Goal: Task Accomplishment & Management: Use online tool/utility

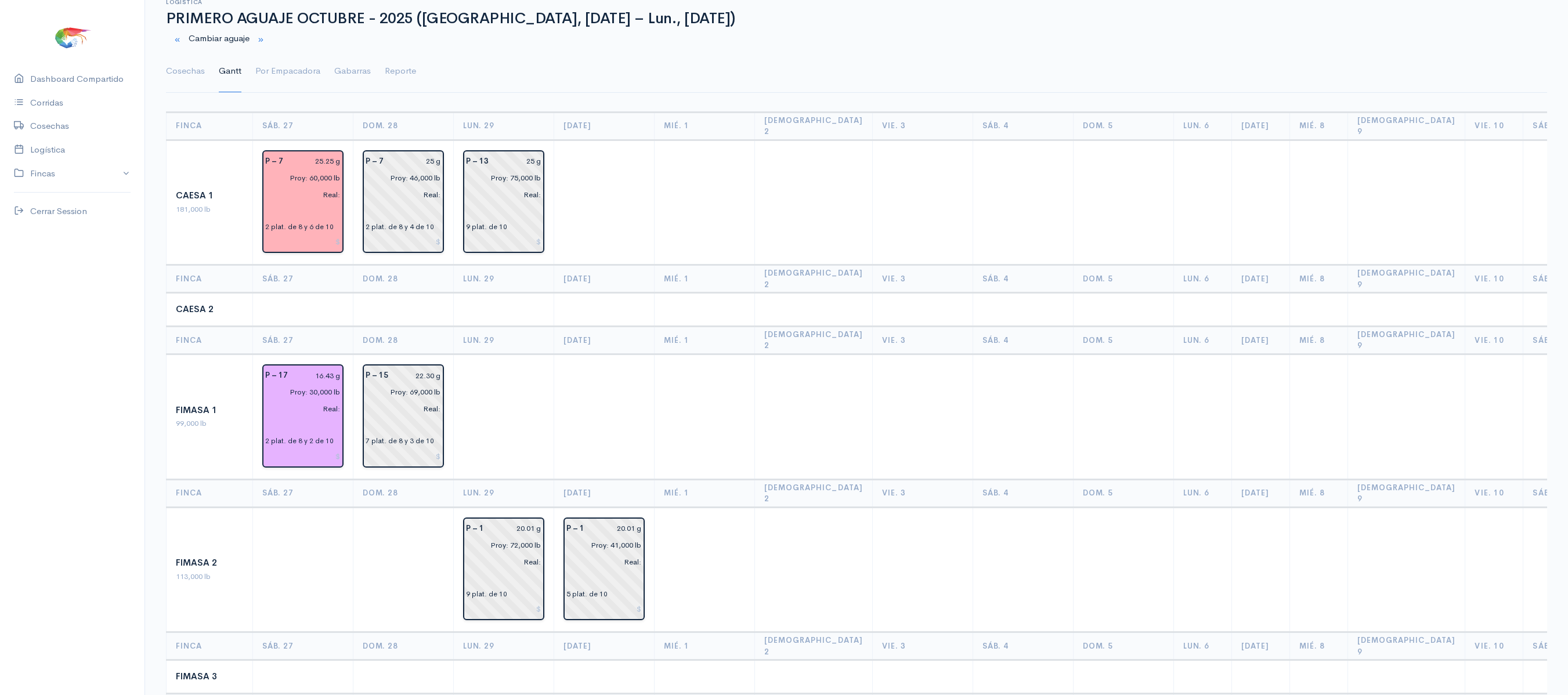
scroll to position [35, 0]
click at [187, 80] on link "Cosechas" at bounding box center [186, 72] width 39 height 42
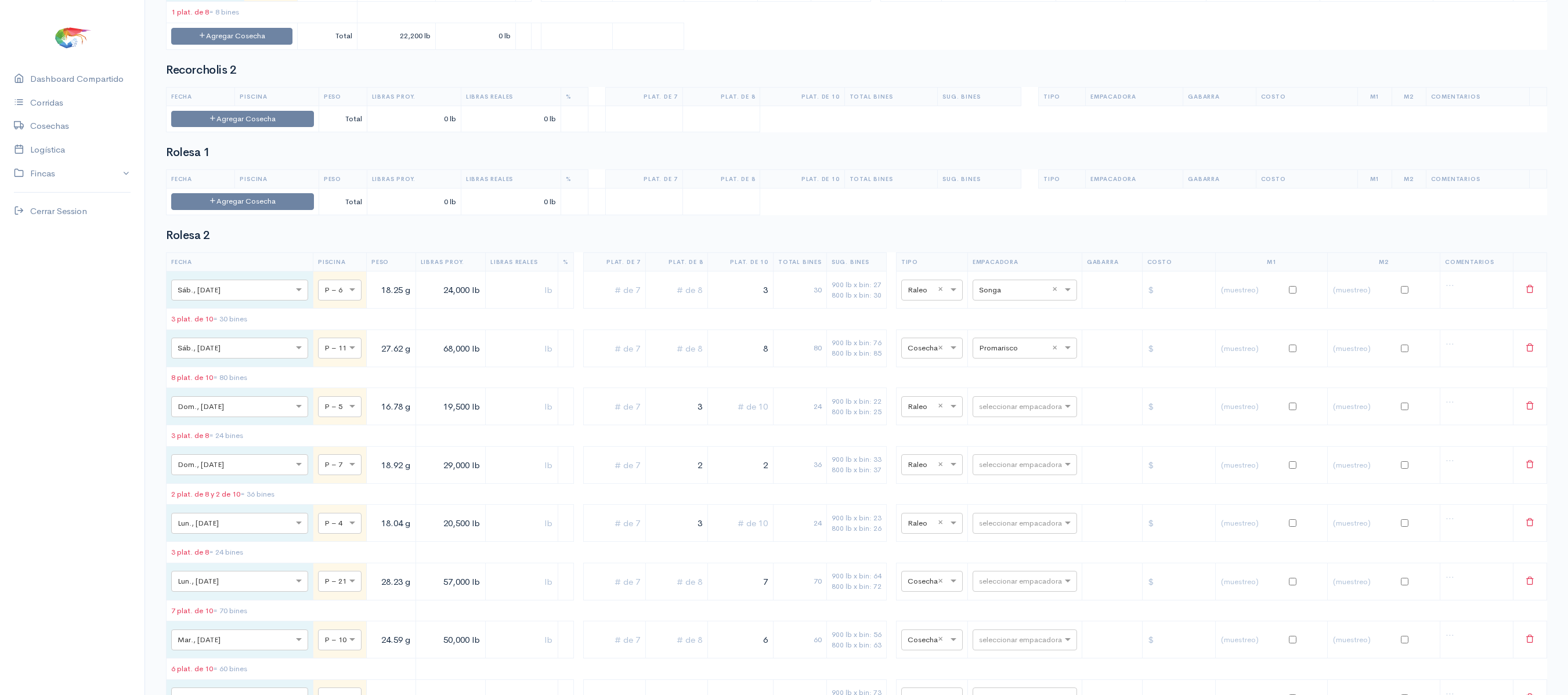
scroll to position [1443, 0]
click at [987, 298] on input "text" at bounding box center [1014, 291] width 70 height 13
type input "cofi"
click at [1023, 380] on div "Cofimar" at bounding box center [1011, 374] width 105 height 22
click at [998, 218] on table "Fecha Piscina Peso Libras Proy. Libras Reales % Plat. de 7 Plat. de 8 Plat. de …" at bounding box center [857, 195] width 1381 height 46
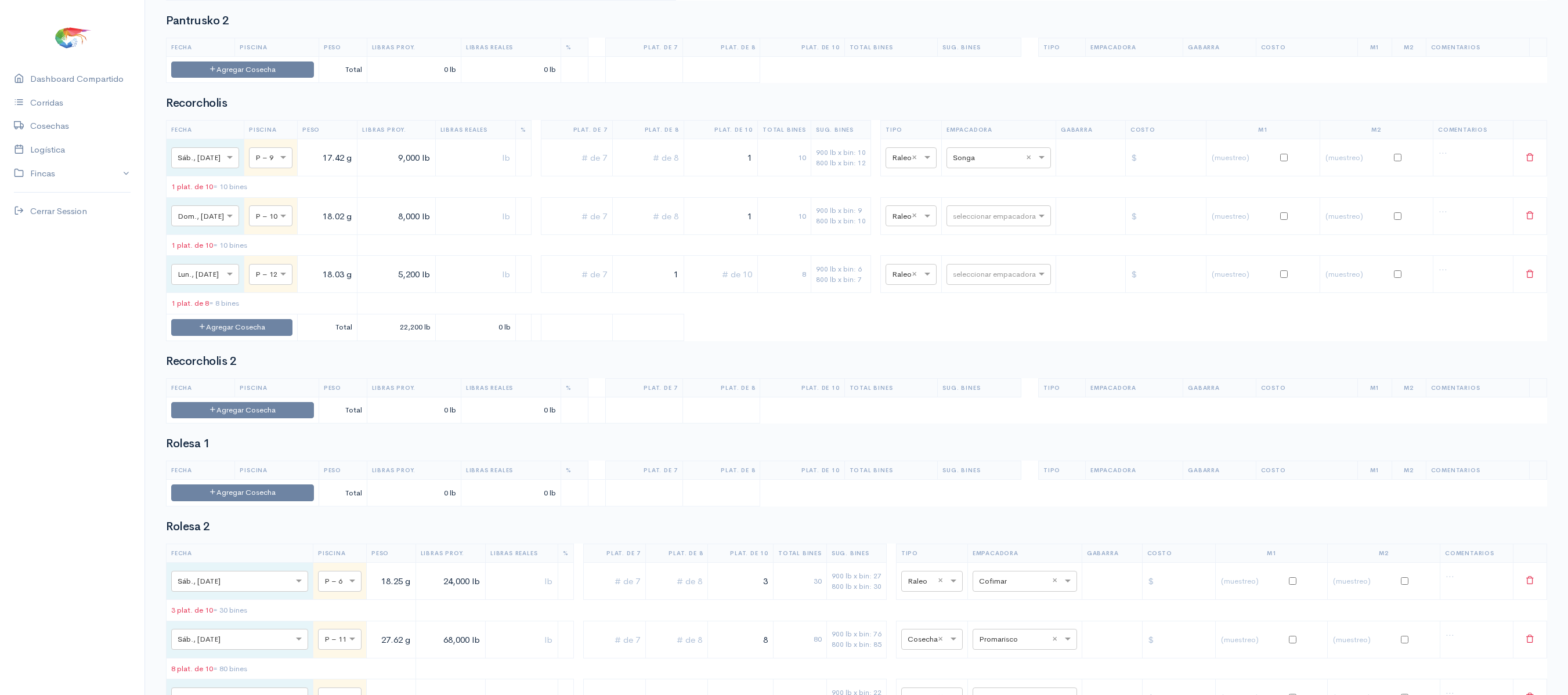
scroll to position [1152, 0]
click at [990, 166] on input "text" at bounding box center [988, 159] width 70 height 13
type input "co"
click at [987, 225] on span "Cofimar" at bounding box center [976, 226] width 30 height 11
click at [930, 59] on th "Total Bines" at bounding box center [891, 49] width 94 height 19
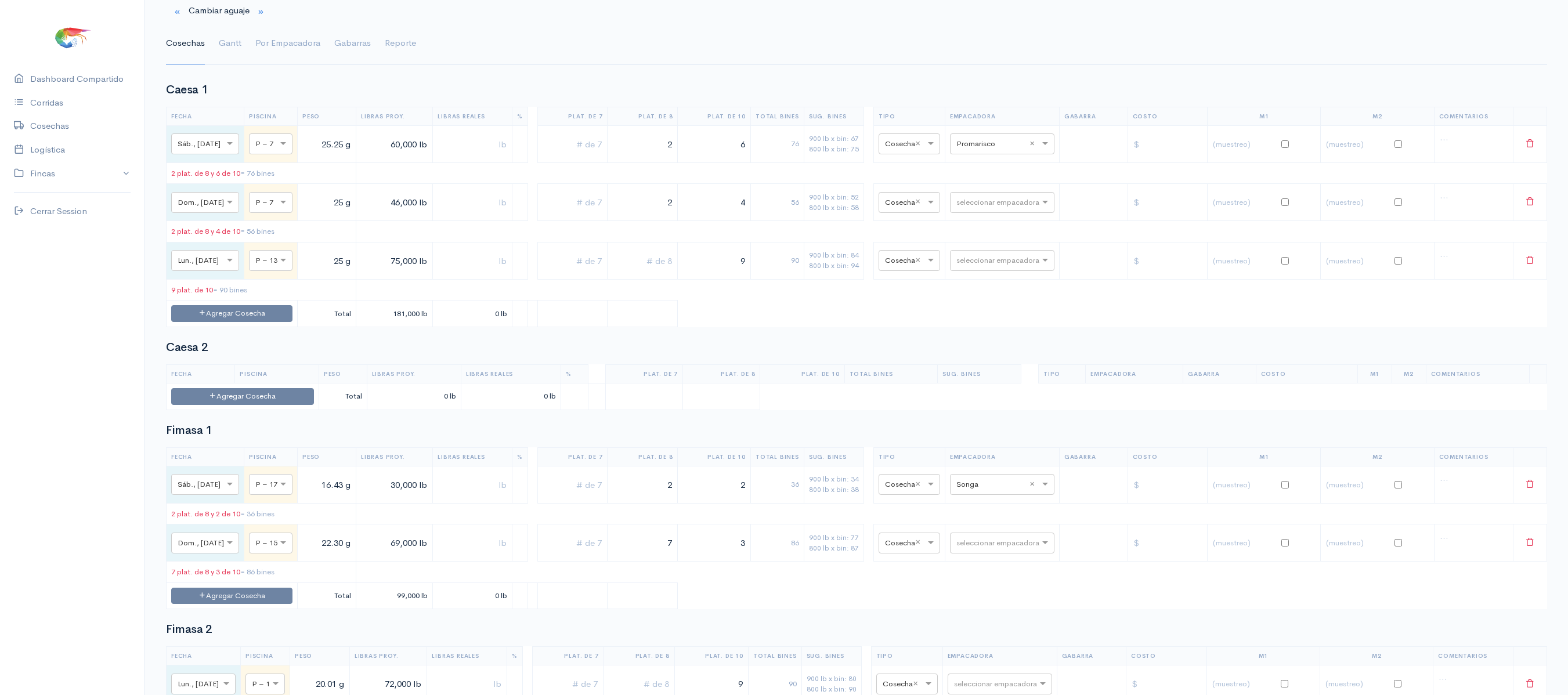
scroll to position [0, 0]
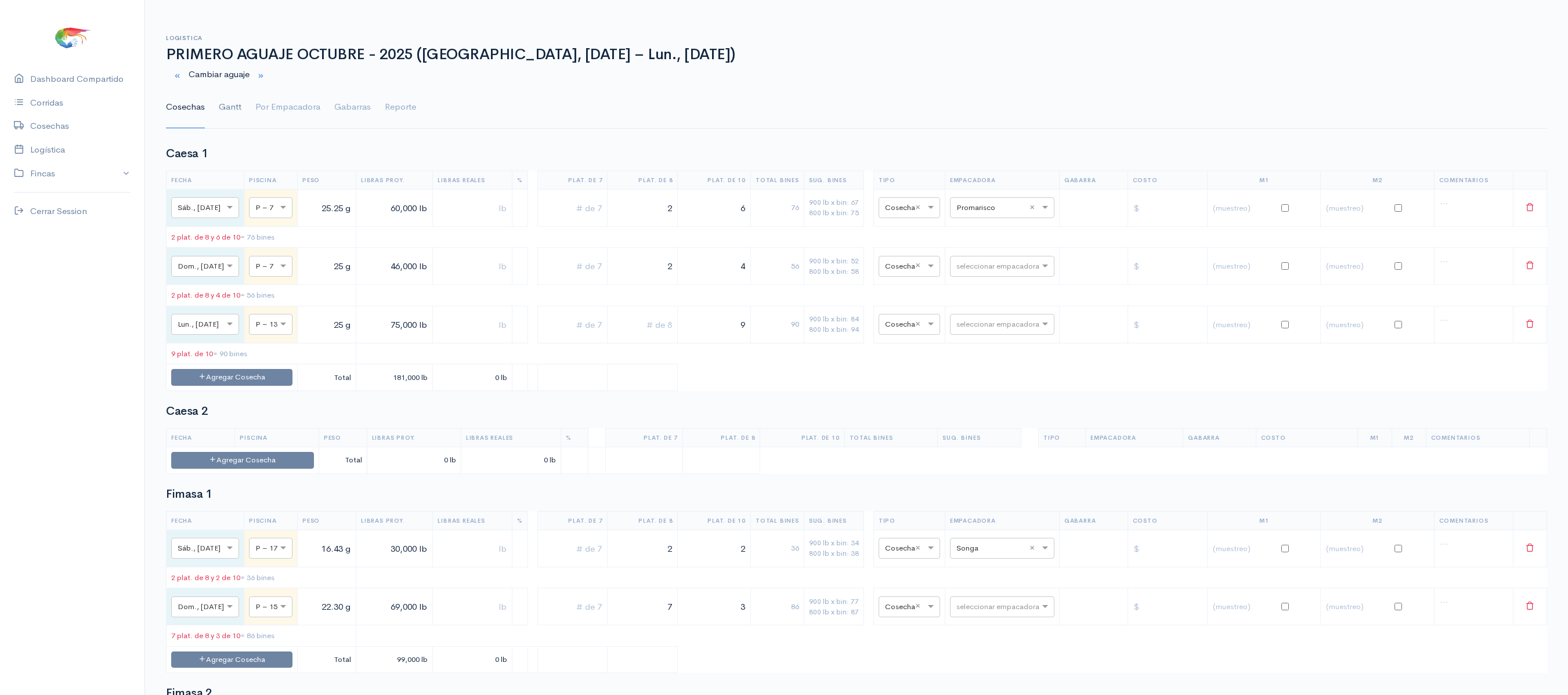
click at [234, 100] on link "Gantt" at bounding box center [230, 107] width 22 height 42
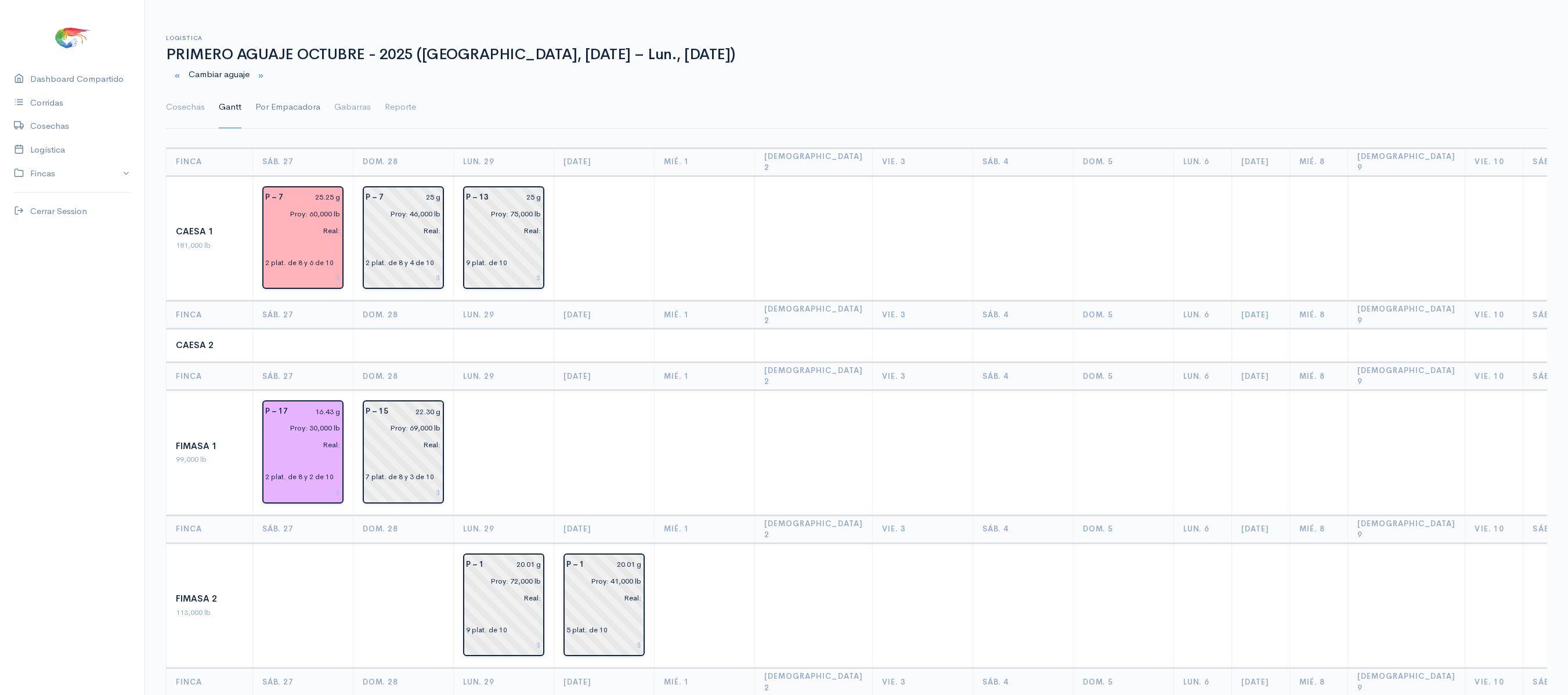
click at [291, 107] on link "Por Empacadora" at bounding box center [288, 107] width 65 height 42
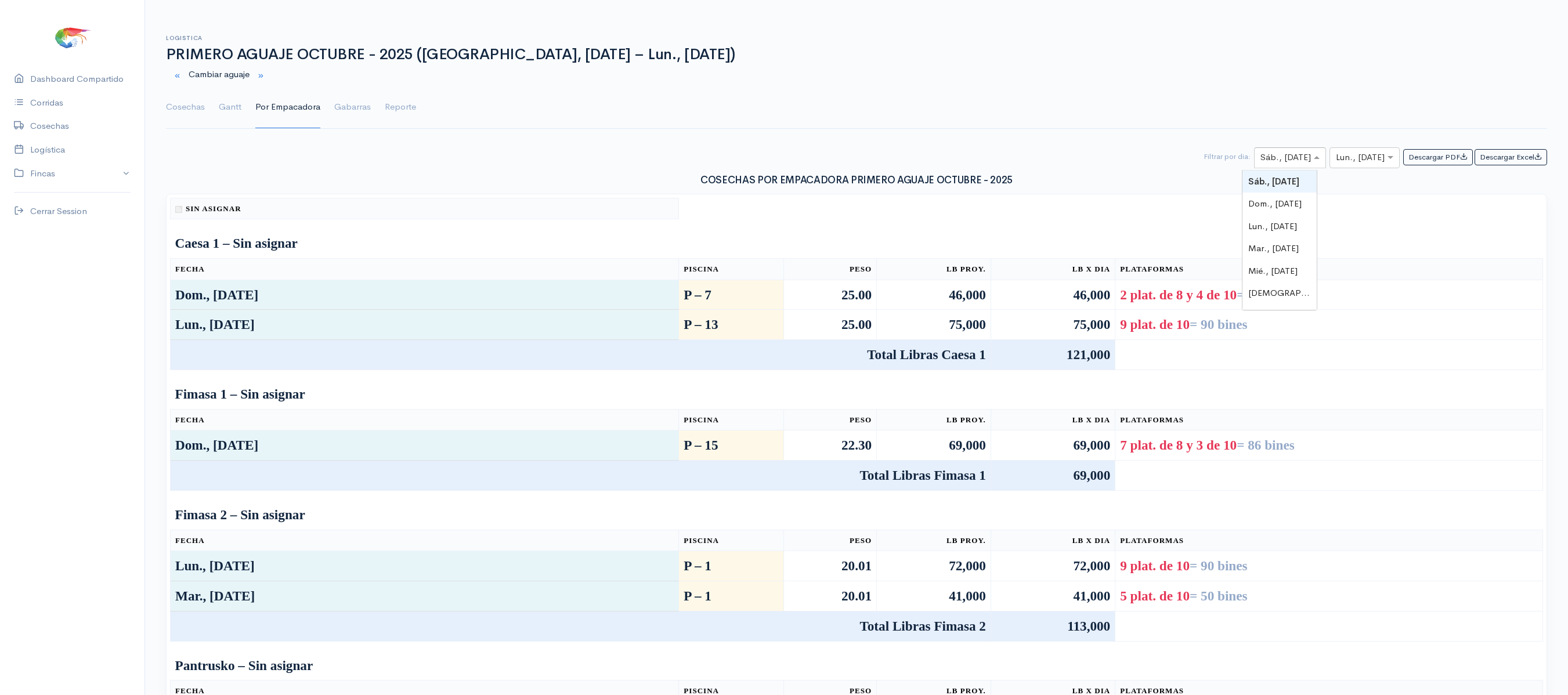
type input "27"
click at [1346, 161] on input "text" at bounding box center [1354, 157] width 36 height 15
type input "27"
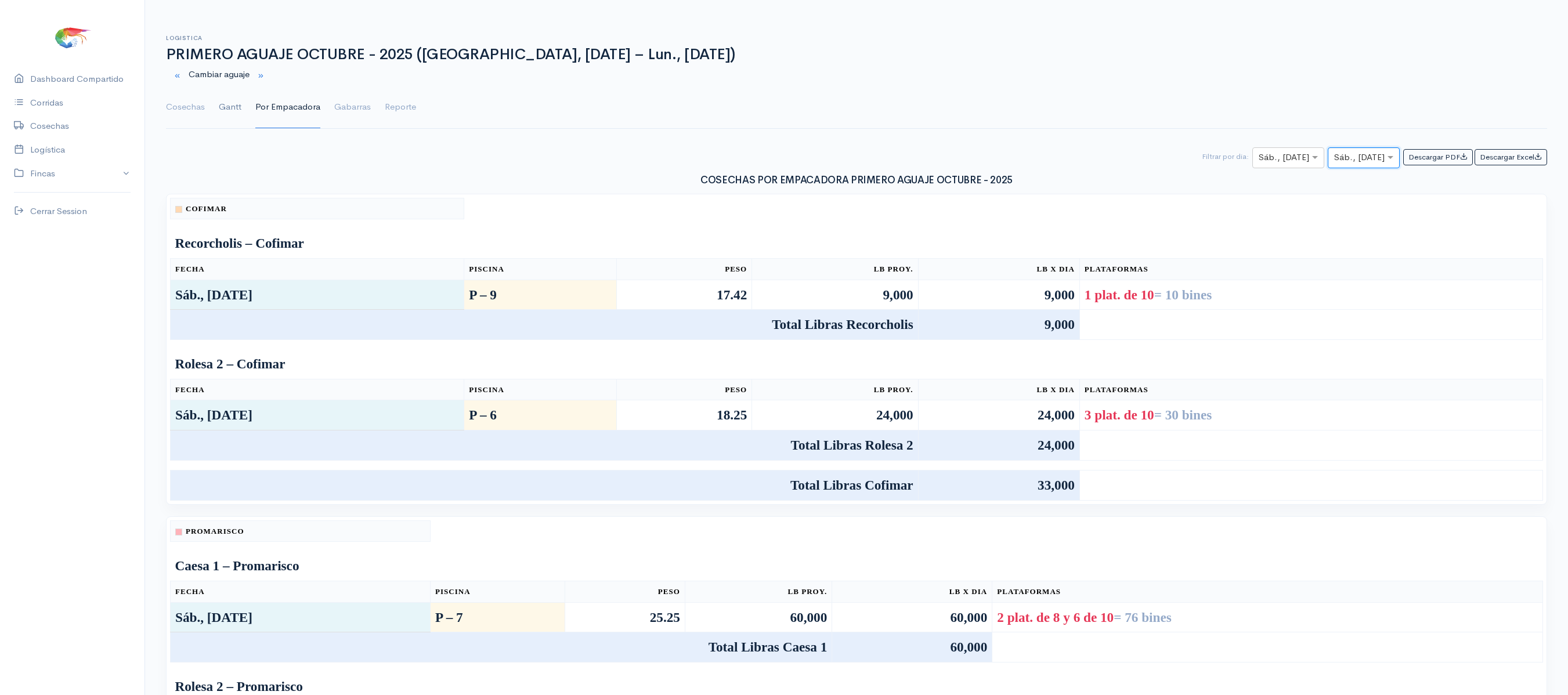
click at [223, 101] on link "Gantt" at bounding box center [230, 107] width 22 height 42
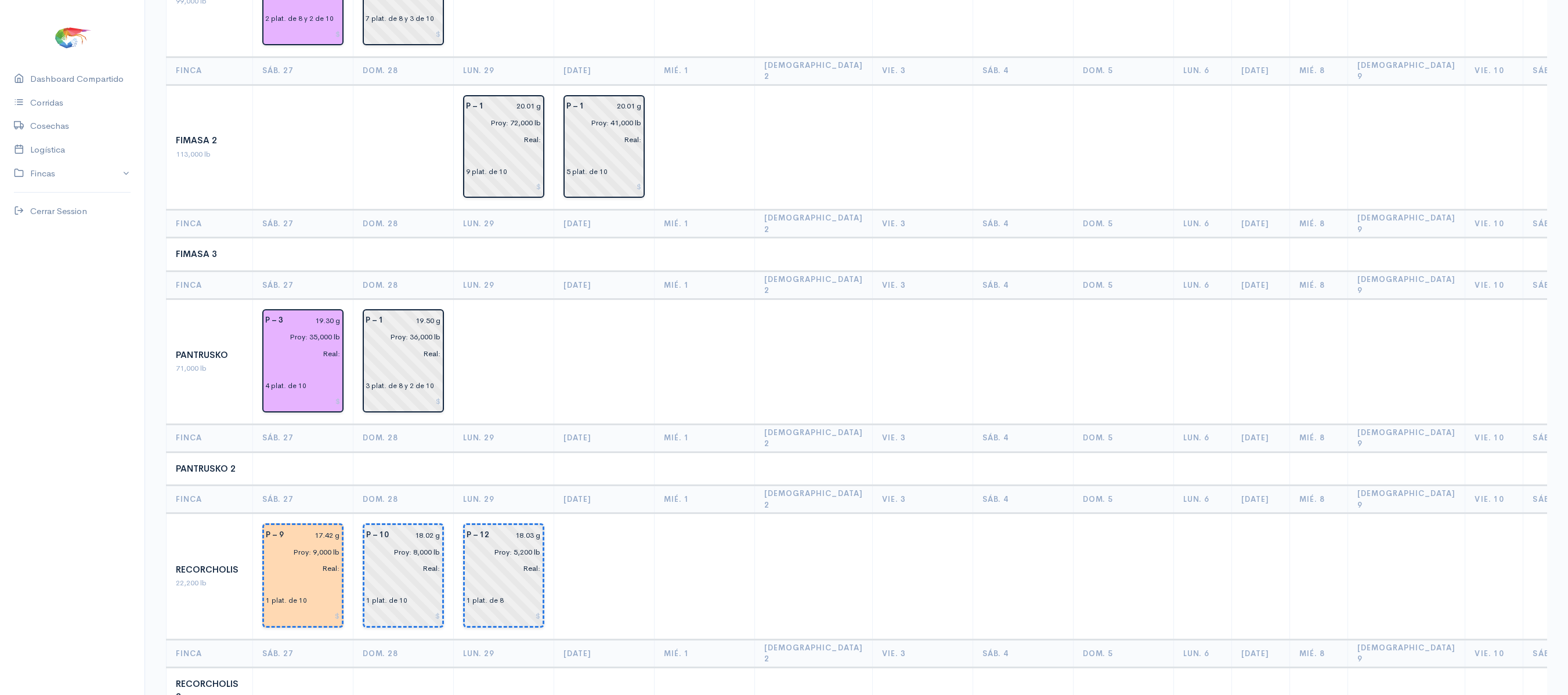
scroll to position [793, 0]
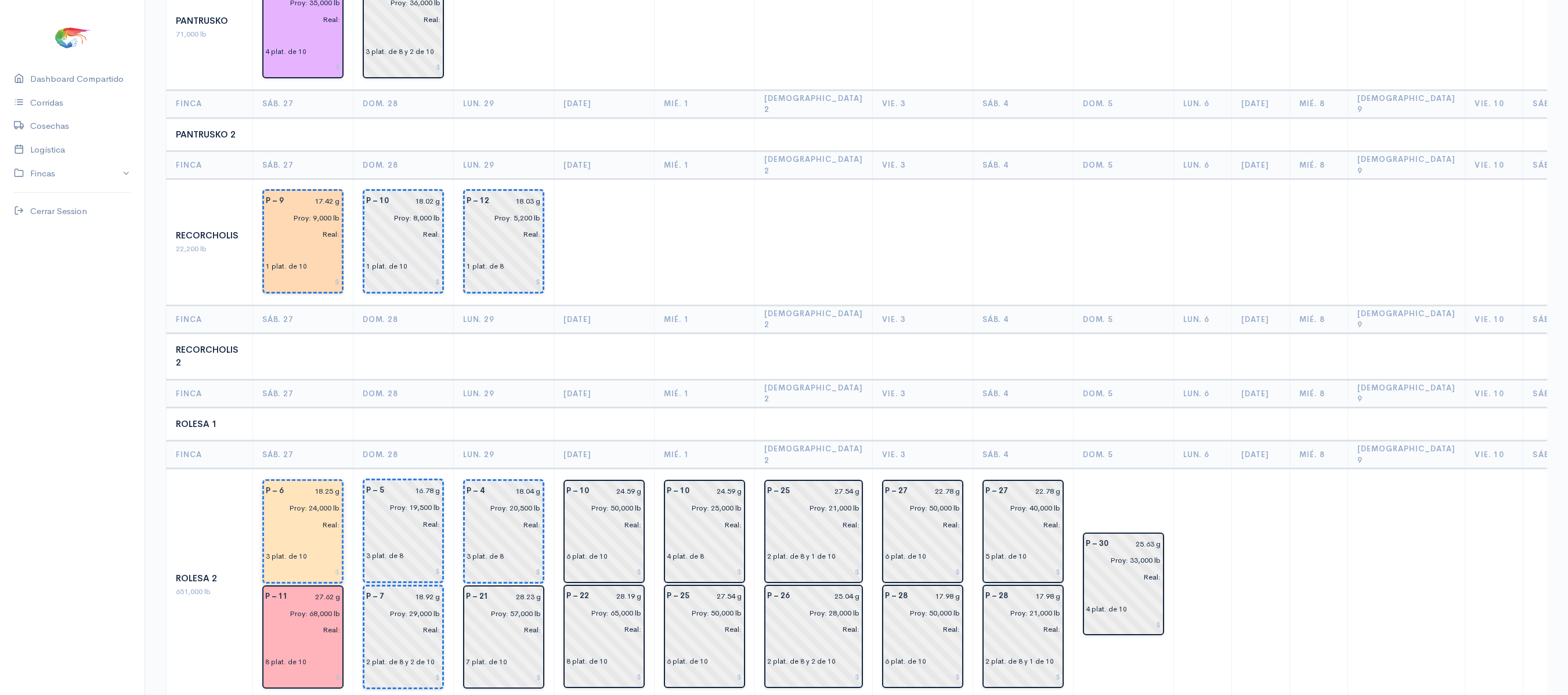
click at [319, 483] on input "18.25 g" at bounding box center [315, 491] width 49 height 17
type input "17.25 g"
click at [472, 379] on th "Lun. 29" at bounding box center [504, 393] width 101 height 27
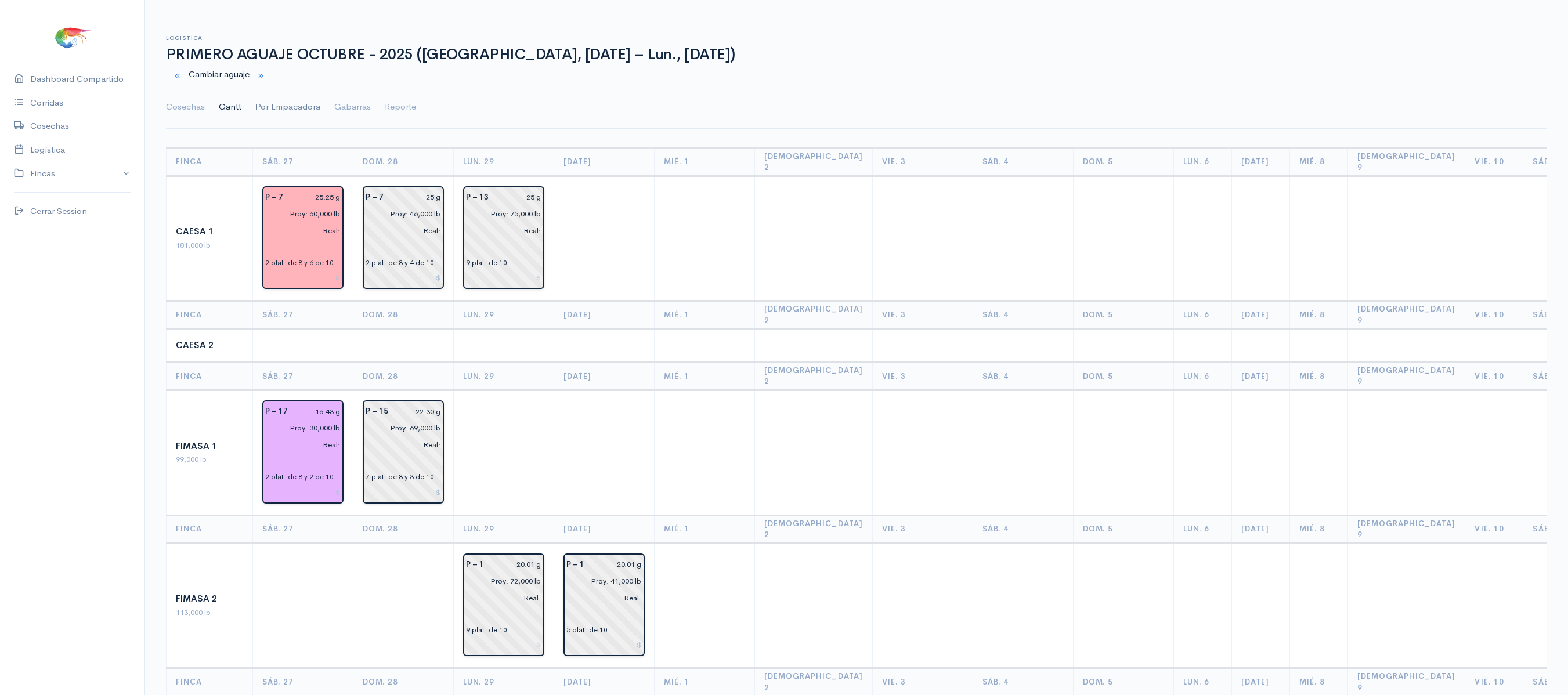
click at [280, 117] on link "Por Empacadora" at bounding box center [288, 107] width 65 height 42
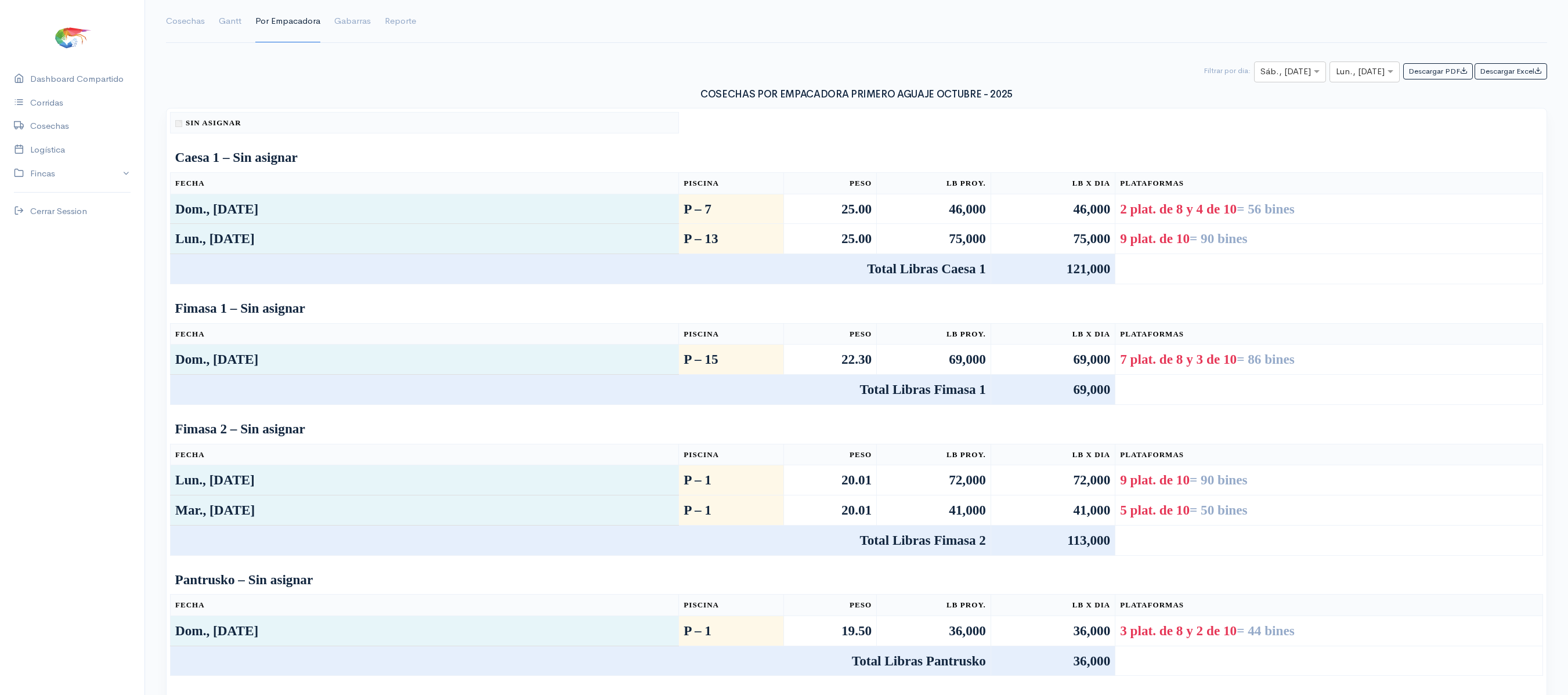
scroll to position [85, 0]
click at [244, 37] on ul "Cosechas Gantt Por Empacadora Gabarras Reporte" at bounding box center [857, 22] width 1381 height 42
click at [232, 38] on link "Gantt" at bounding box center [230, 22] width 22 height 42
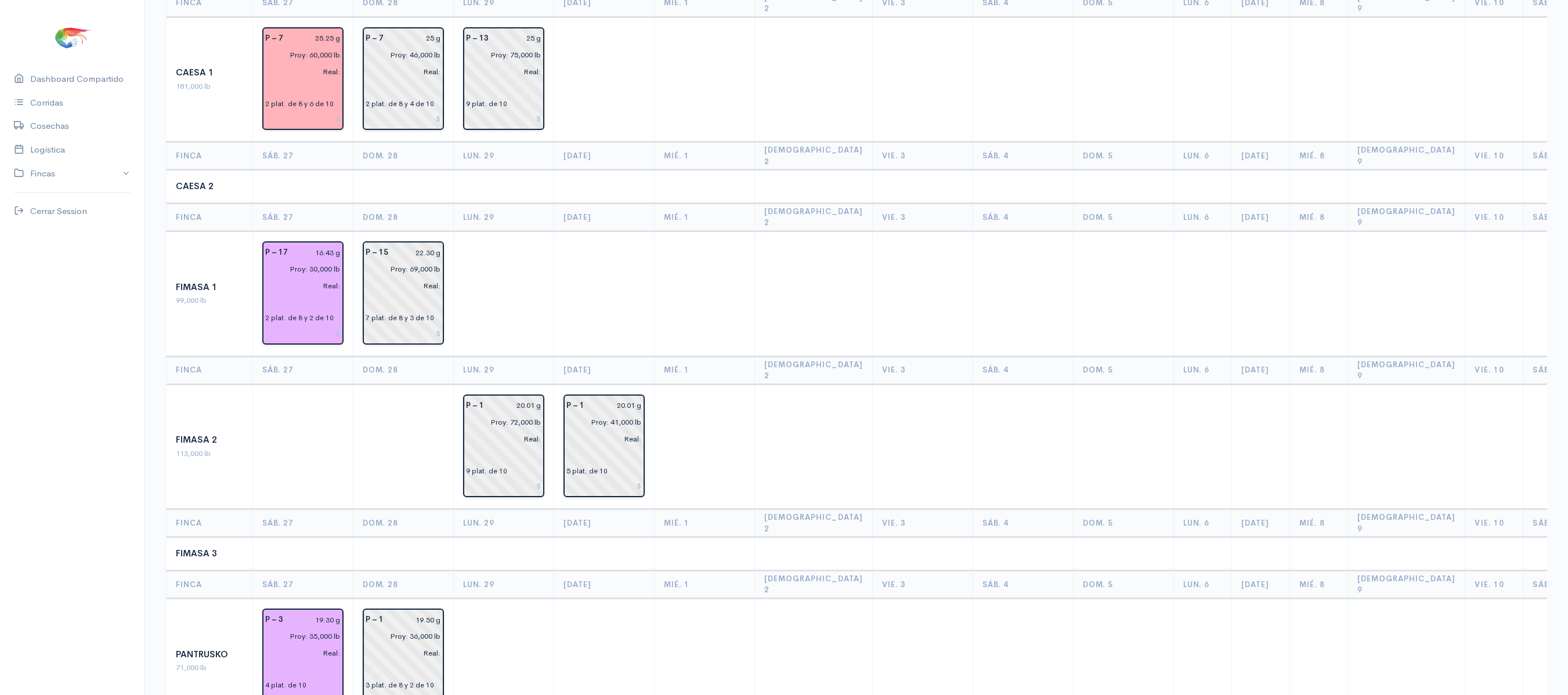
scroll to position [0, 0]
